Goal: Obtain resource: Download file/media

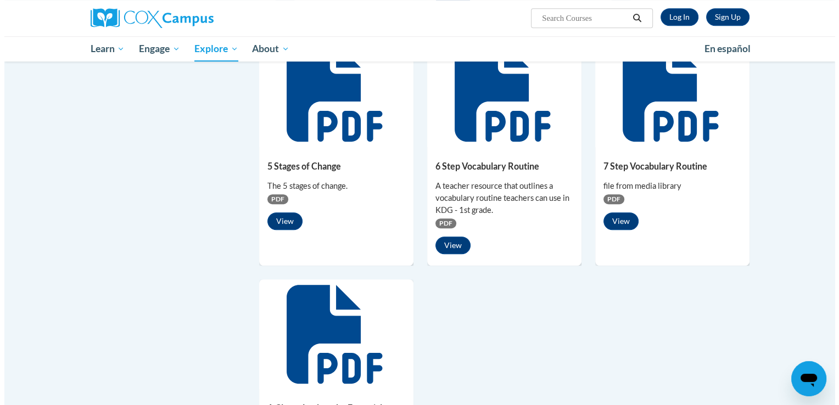
scroll to position [661, 0]
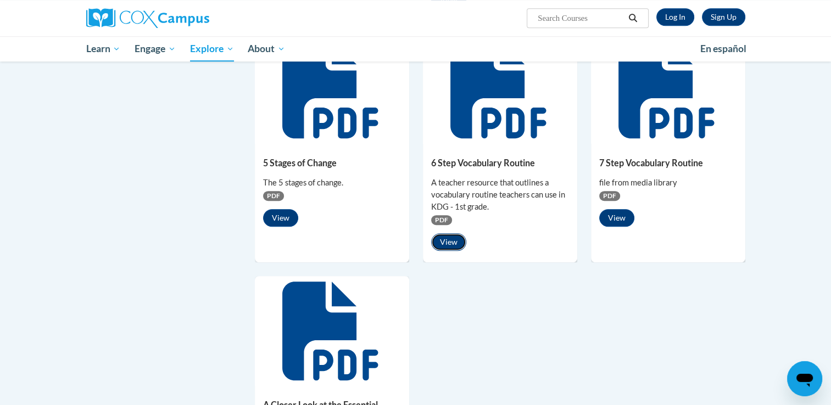
click at [454, 242] on button "View" at bounding box center [448, 242] width 35 height 18
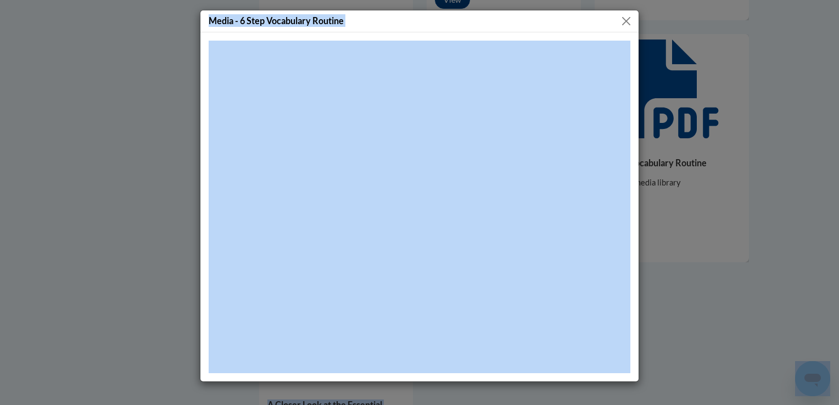
drag, startPoint x: 838, startPoint y: 96, endPoint x: 840, endPoint y: 119, distance: 23.7
click at [233, 27] on h5 "Media - 6 Step Vocabulary Routine" at bounding box center [276, 20] width 135 height 13
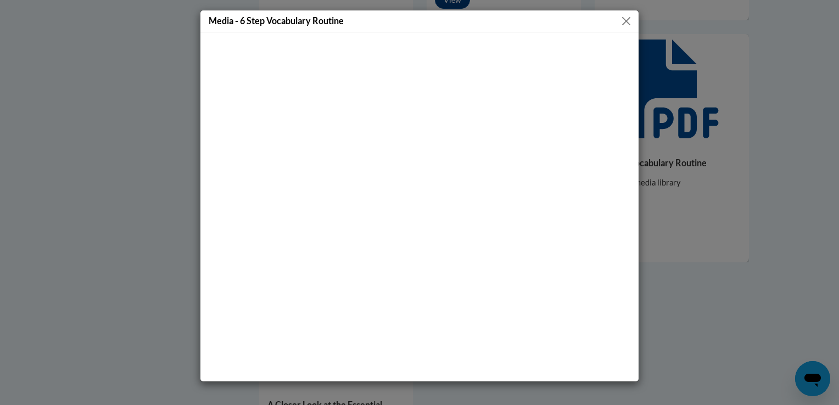
scroll to position [662, 0]
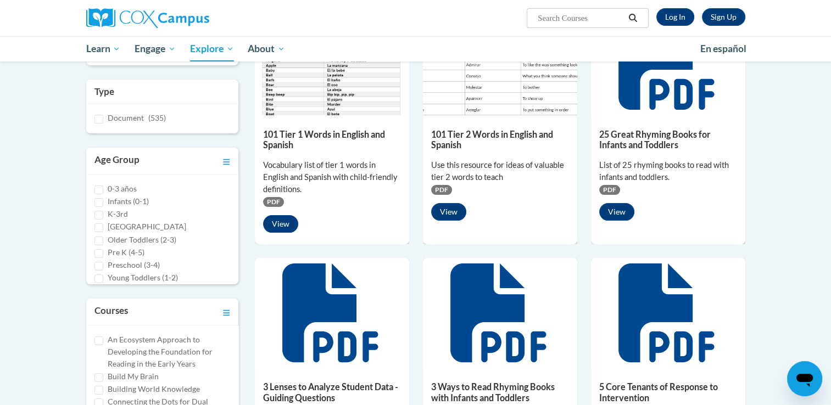
scroll to position [187, 0]
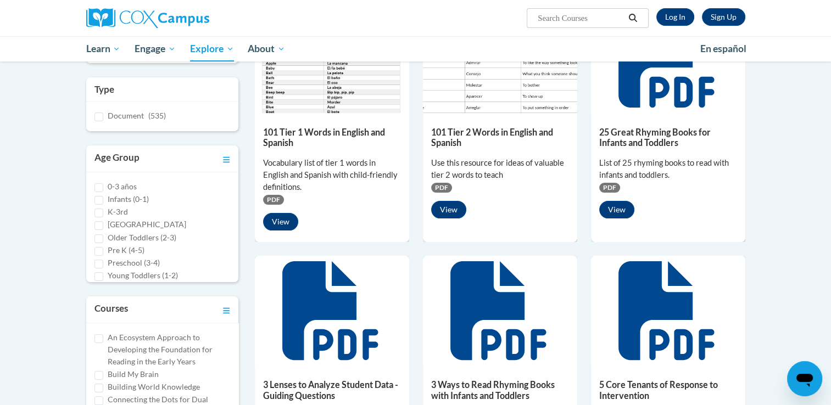
click at [273, 199] on span "PDF" at bounding box center [273, 200] width 21 height 10
click at [281, 225] on button "View" at bounding box center [280, 222] width 35 height 18
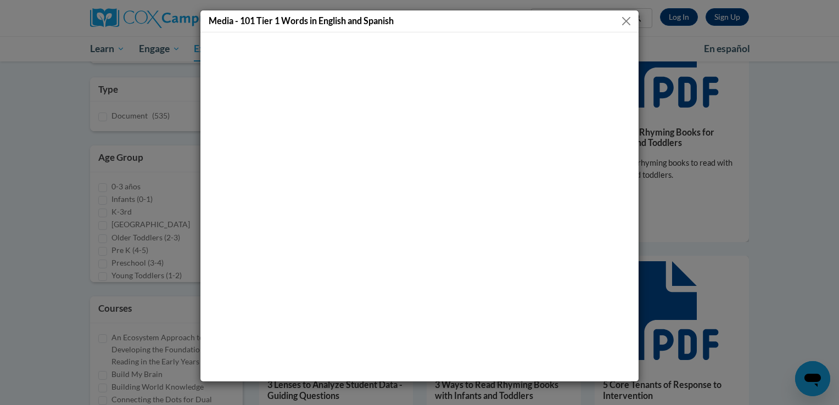
click at [628, 21] on button "Close" at bounding box center [626, 21] width 14 height 14
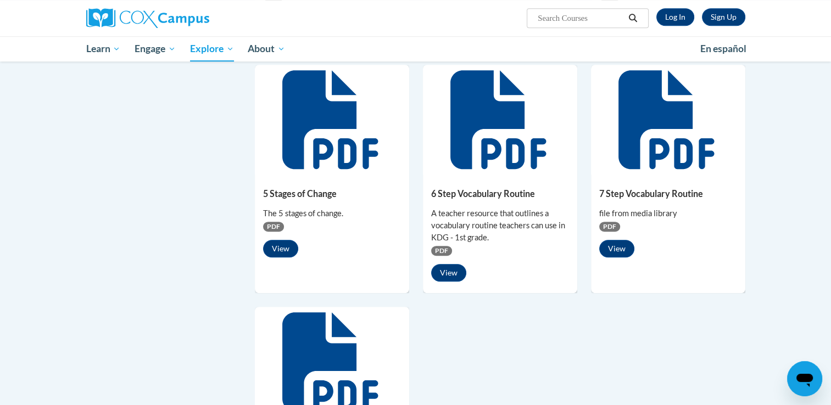
scroll to position [646, 0]
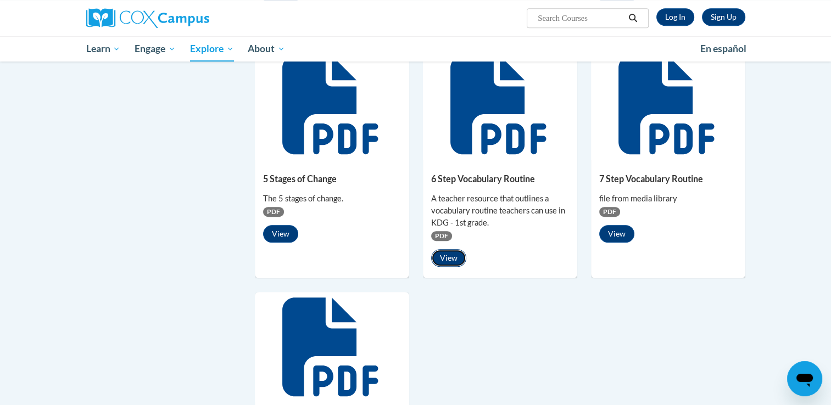
click at [448, 254] on button "View" at bounding box center [448, 258] width 35 height 18
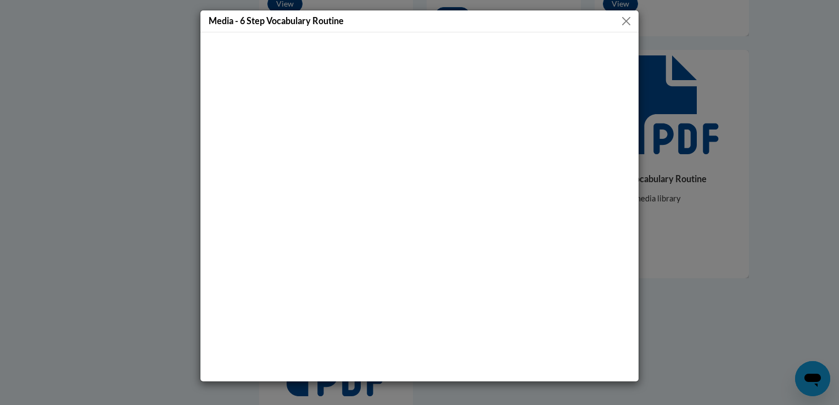
click at [628, 20] on button "Close" at bounding box center [626, 21] width 14 height 14
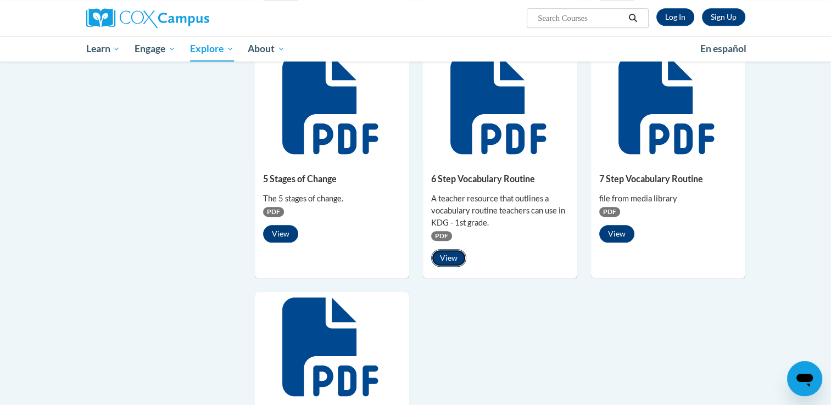
click at [448, 255] on button "View" at bounding box center [448, 258] width 35 height 18
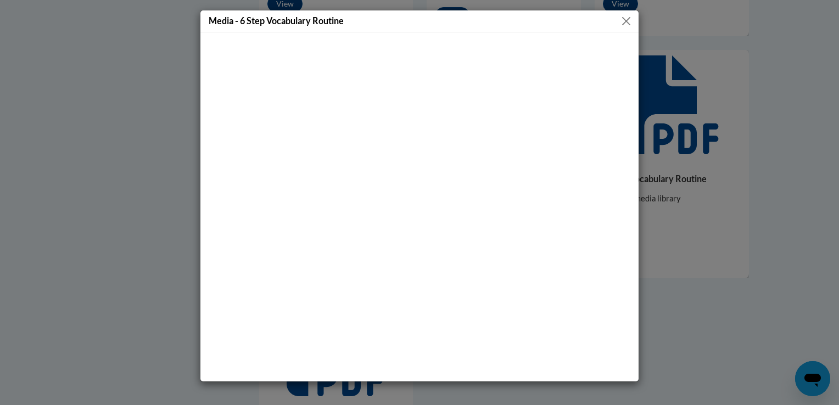
click at [625, 20] on button "Close" at bounding box center [626, 21] width 14 height 14
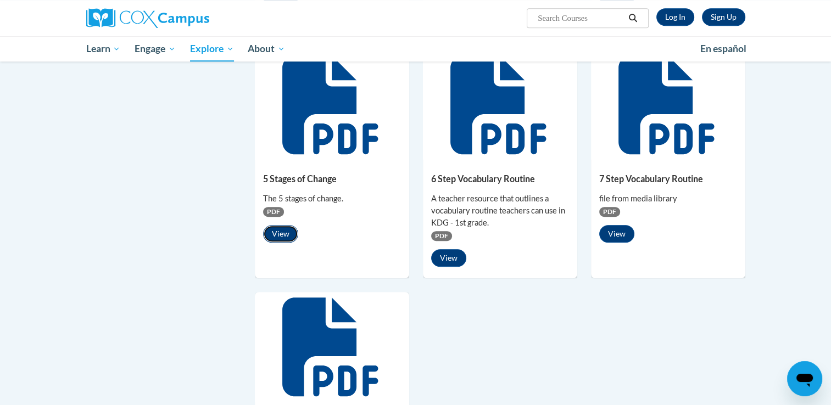
click at [285, 235] on button "View" at bounding box center [280, 234] width 35 height 18
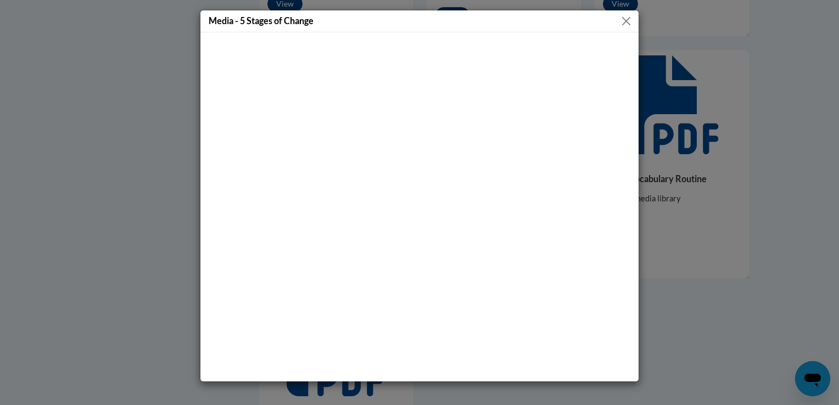
click at [626, 19] on button "Close" at bounding box center [626, 21] width 14 height 14
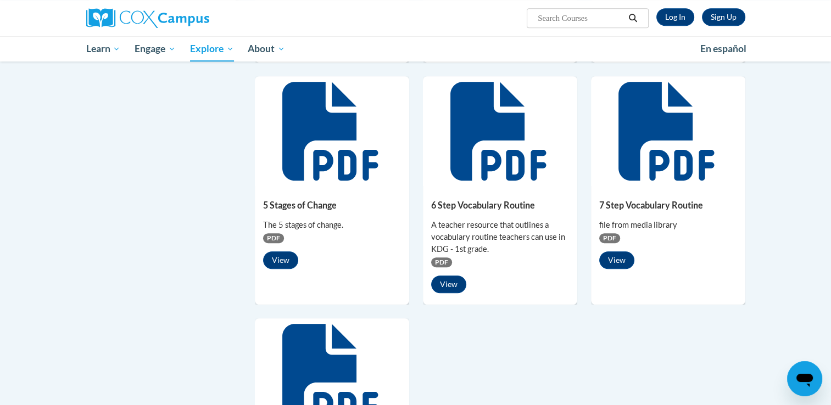
scroll to position [648, 0]
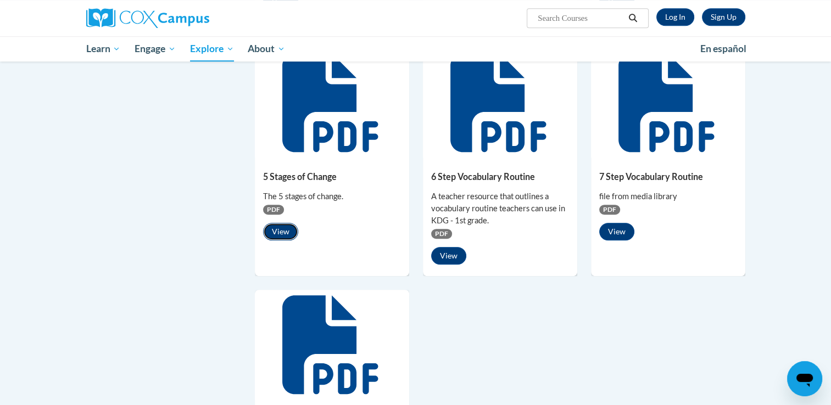
click at [285, 228] on button "View" at bounding box center [280, 232] width 35 height 18
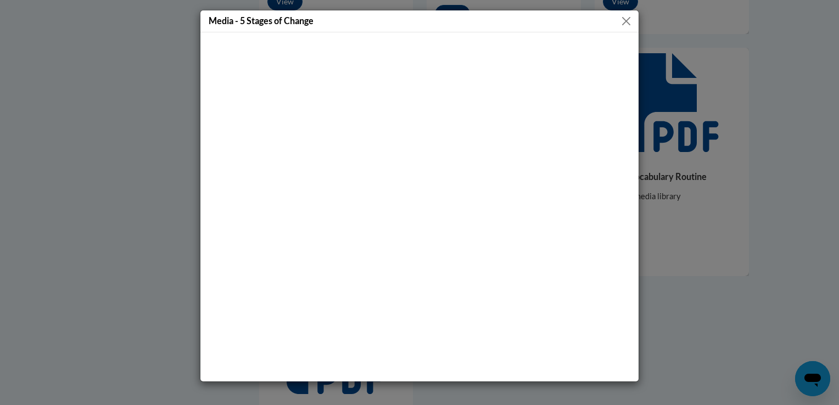
click at [626, 18] on button "Close" at bounding box center [626, 21] width 14 height 14
